Goal: Task Accomplishment & Management: Manage account settings

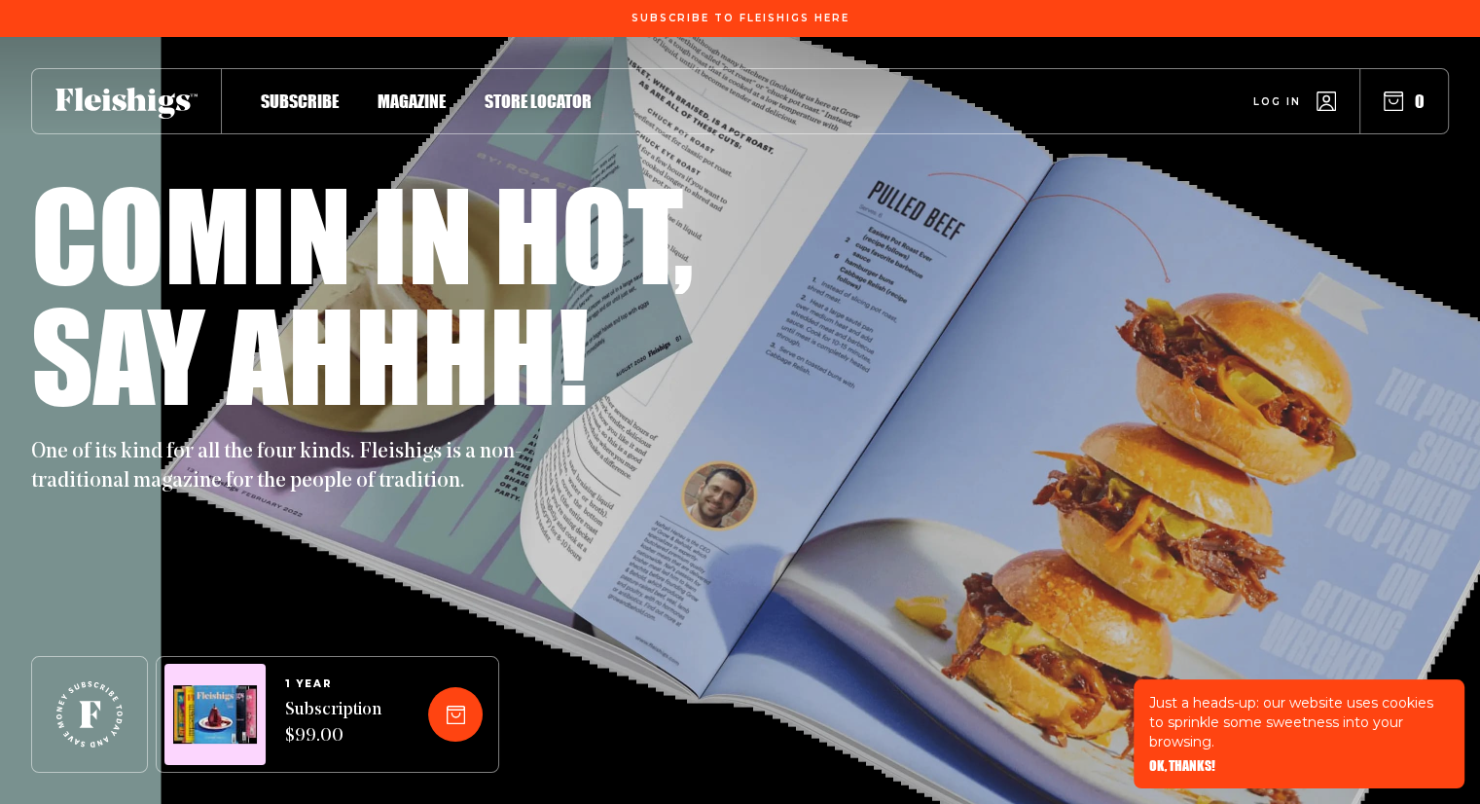
click at [1274, 94] on span "Log in" at bounding box center [1277, 87] width 48 height 15
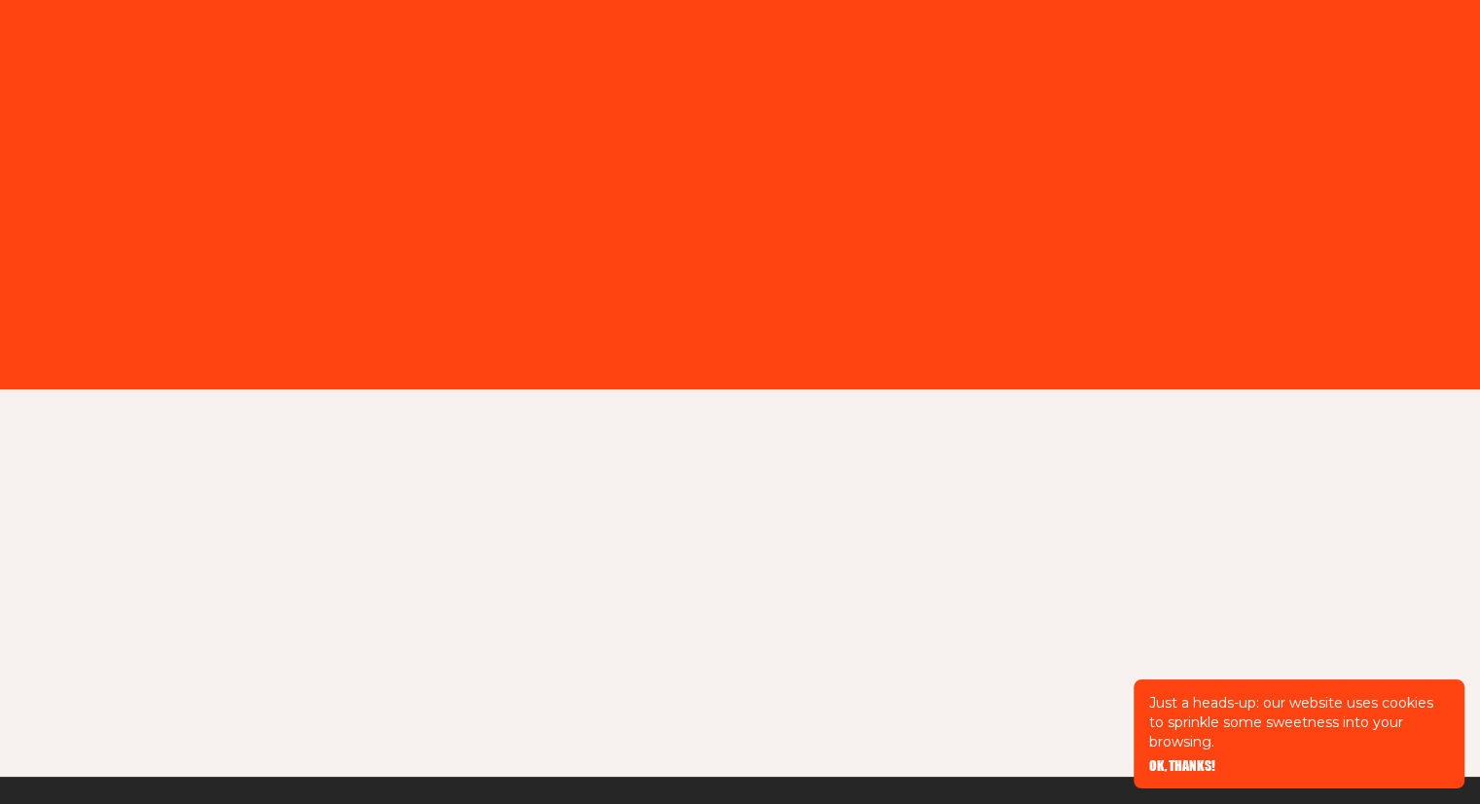
type input "malky6371@gmail.com"
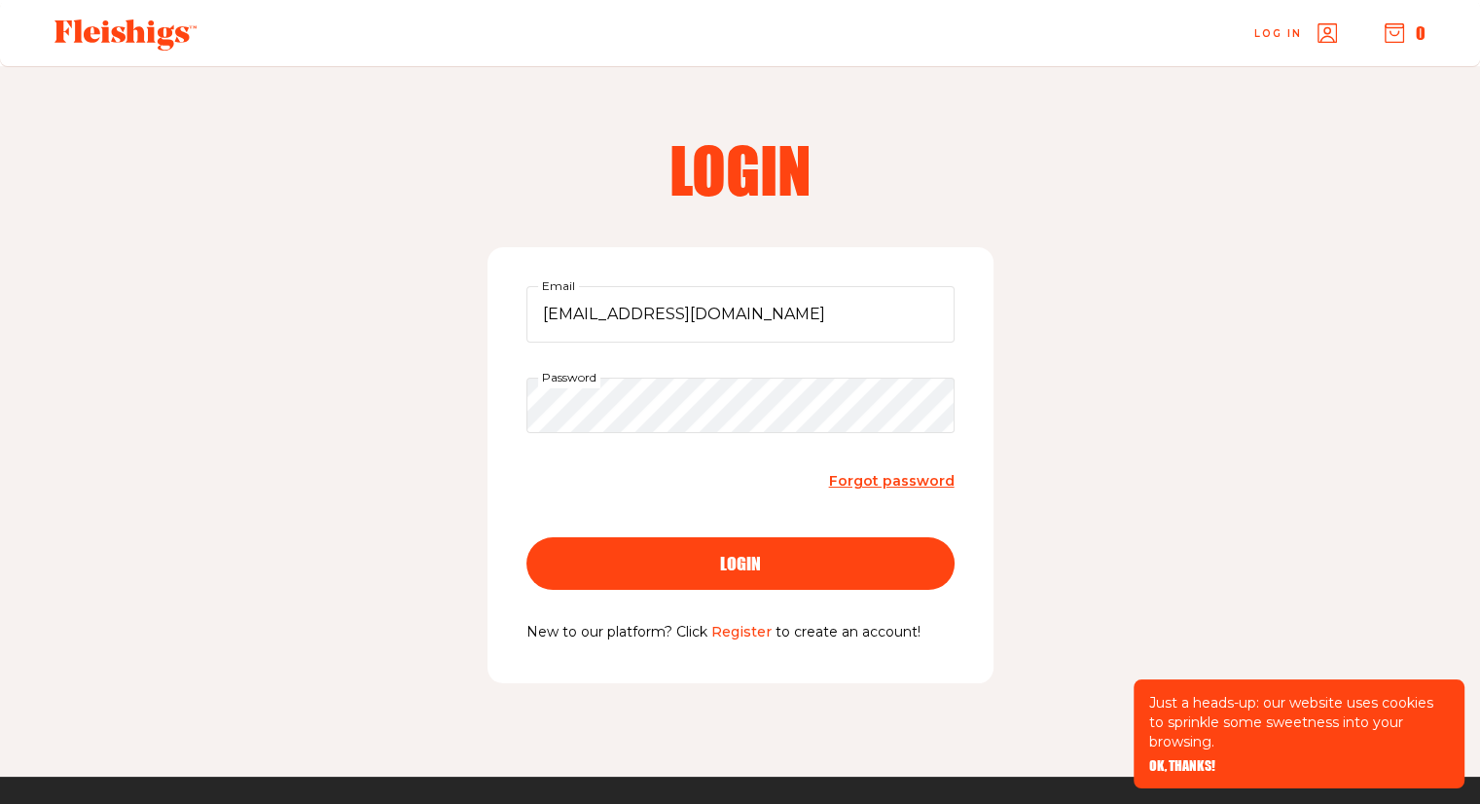
click at [705, 566] on div "login" at bounding box center [740, 563] width 350 height 18
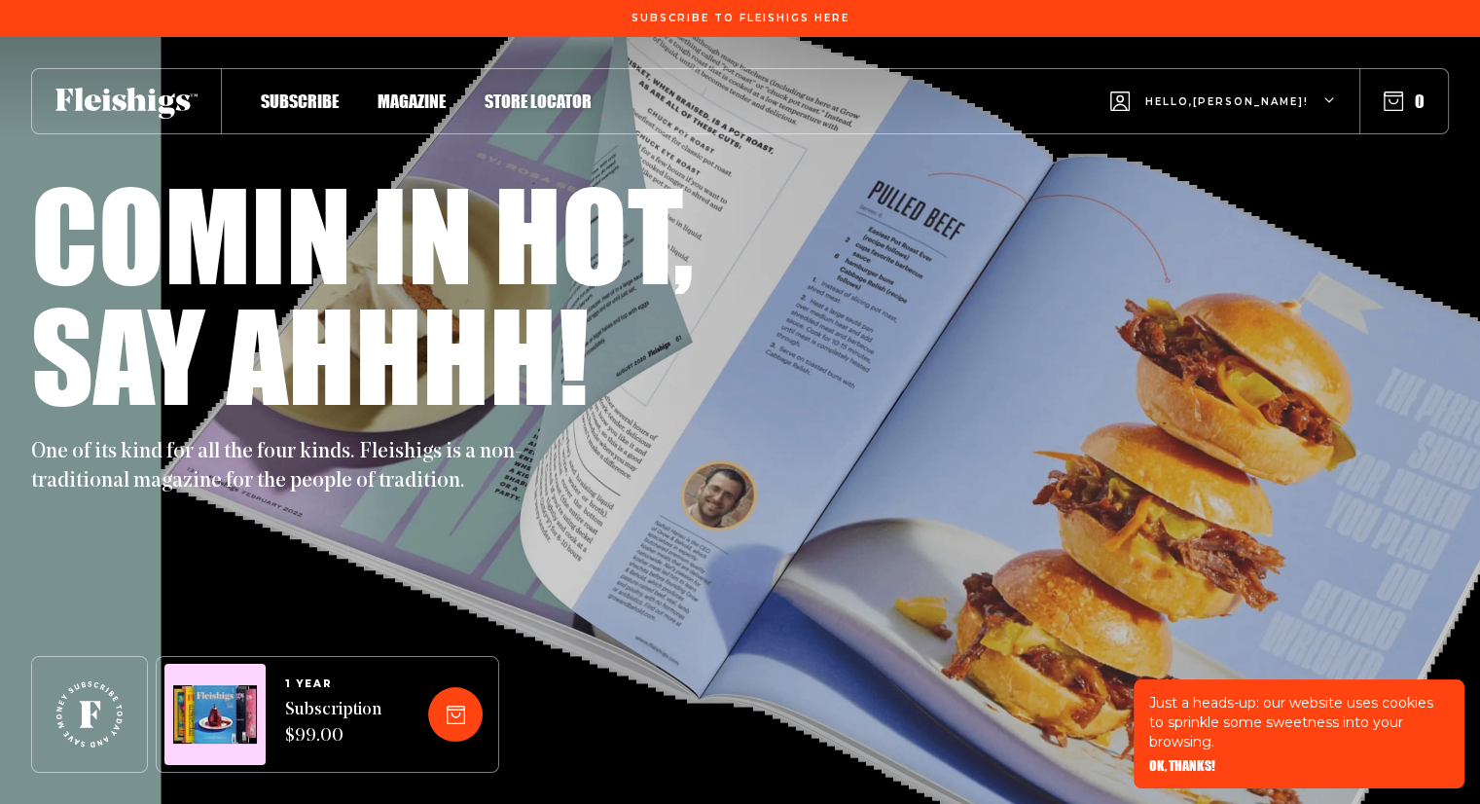
click at [1394, 102] on icon "button" at bounding box center [1392, 100] width 19 height 19
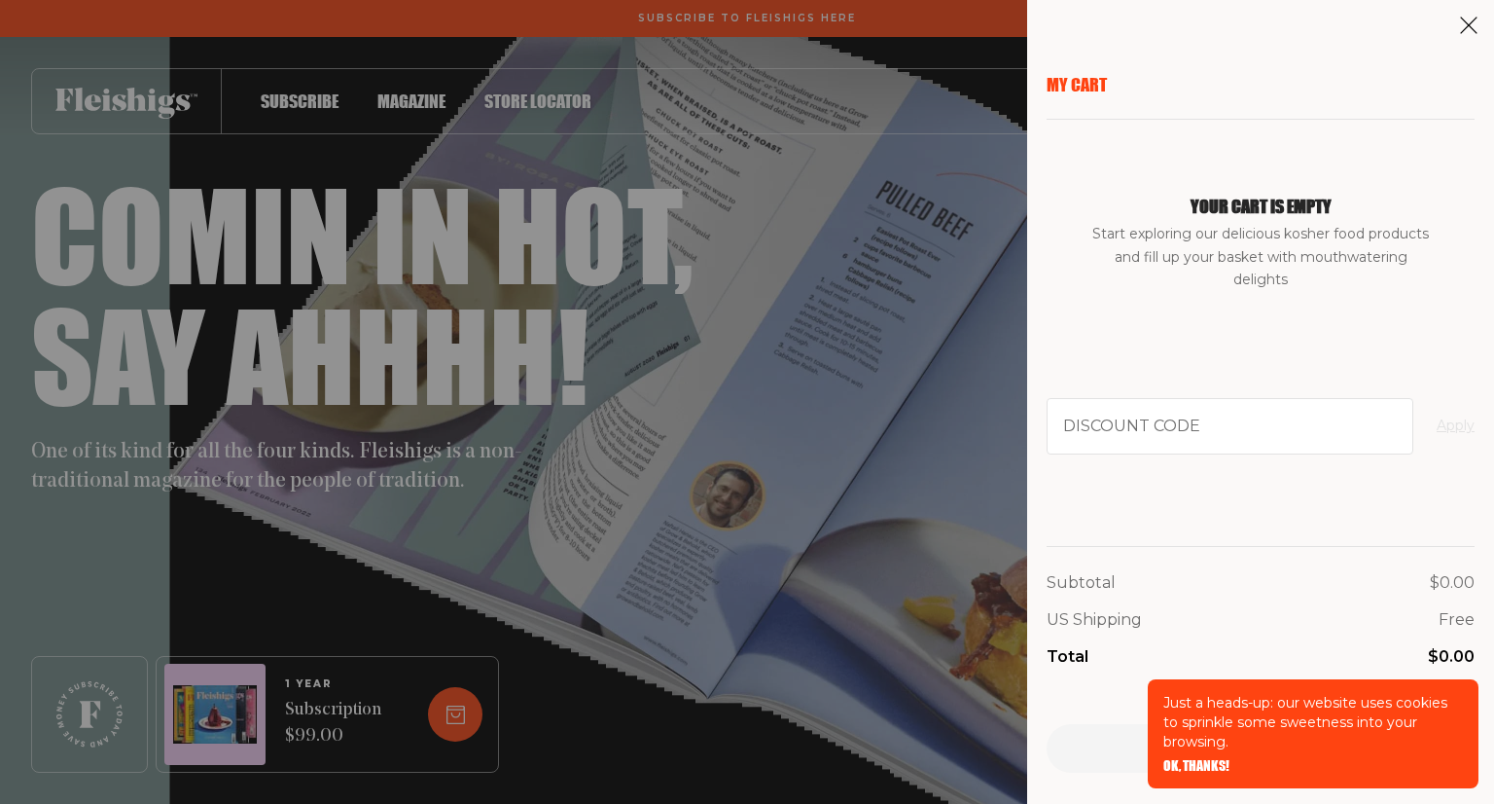
drag, startPoint x: 1463, startPoint y: 25, endPoint x: 1354, endPoint y: 76, distance: 120.1
click at [1461, 25] on icon at bounding box center [1468, 25] width 19 height 19
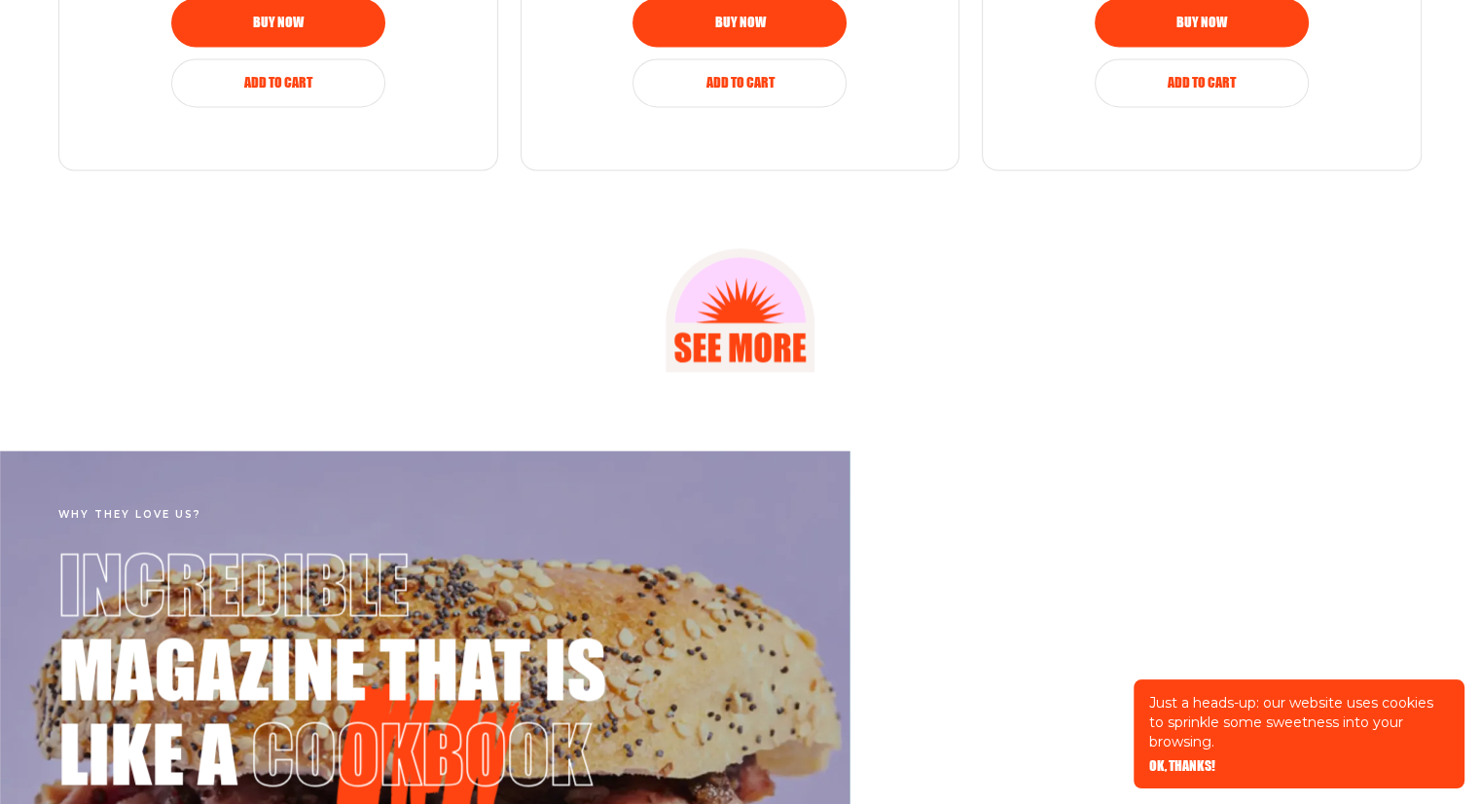
scroll to position [2918, 0]
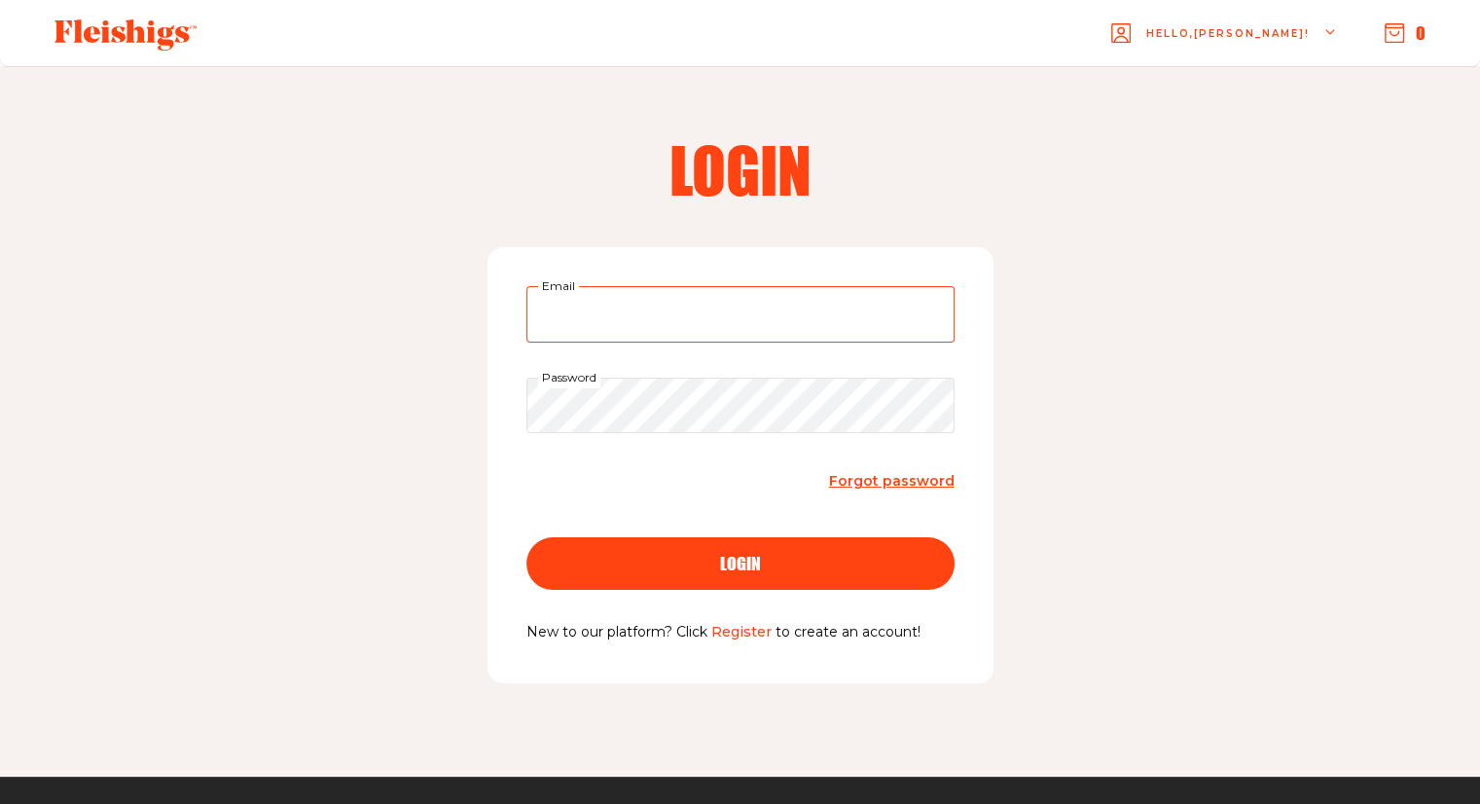
type input "malky6371@gmail.com"
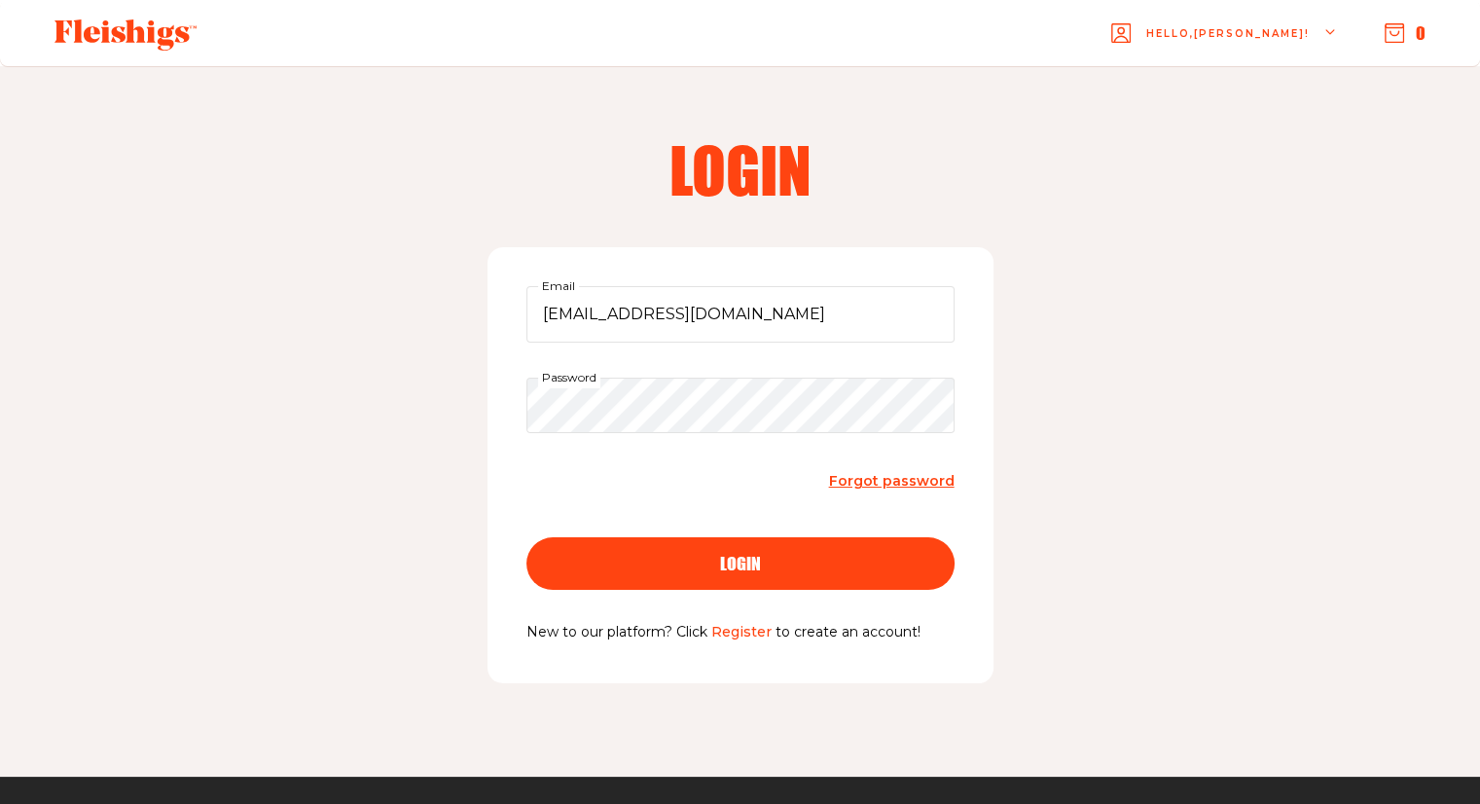
click at [667, 557] on div "login" at bounding box center [740, 563] width 350 height 18
